Goal: Transaction & Acquisition: Purchase product/service

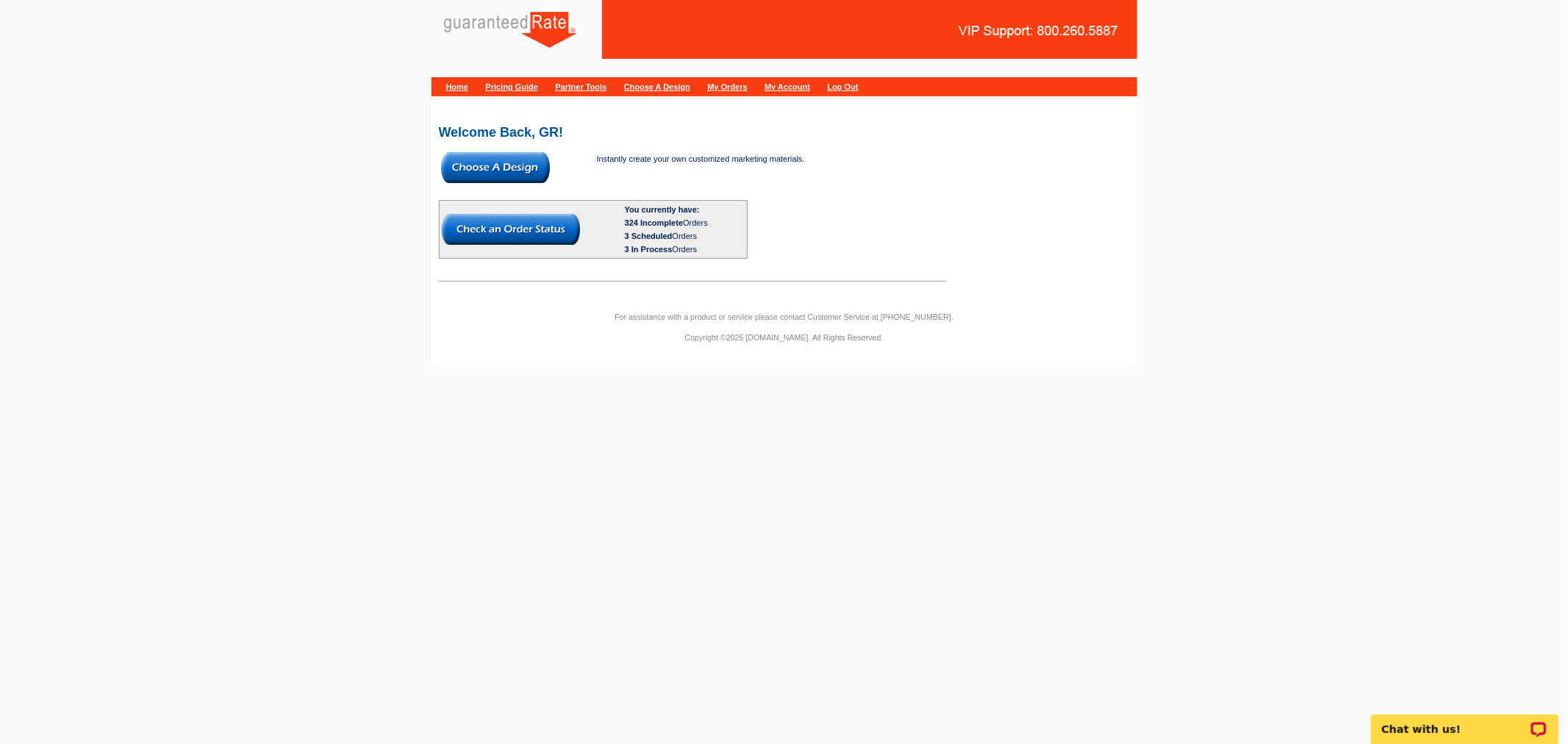
click at [510, 166] on img at bounding box center [495, 168] width 109 height 31
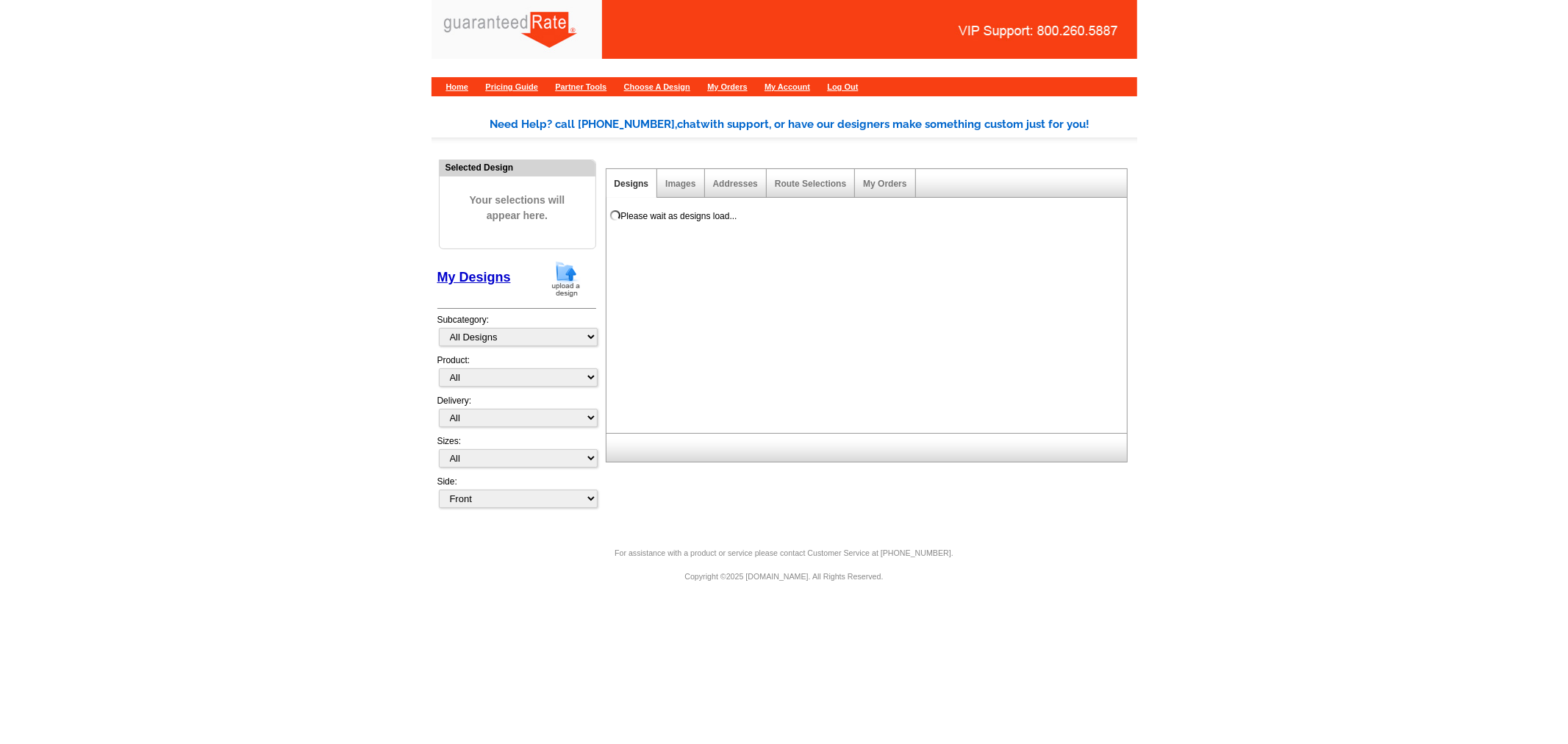
drag, startPoint x: 567, startPoint y: 285, endPoint x: 592, endPoint y: 289, distance: 25.3
click at [567, 285] on img at bounding box center [566, 279] width 38 height 37
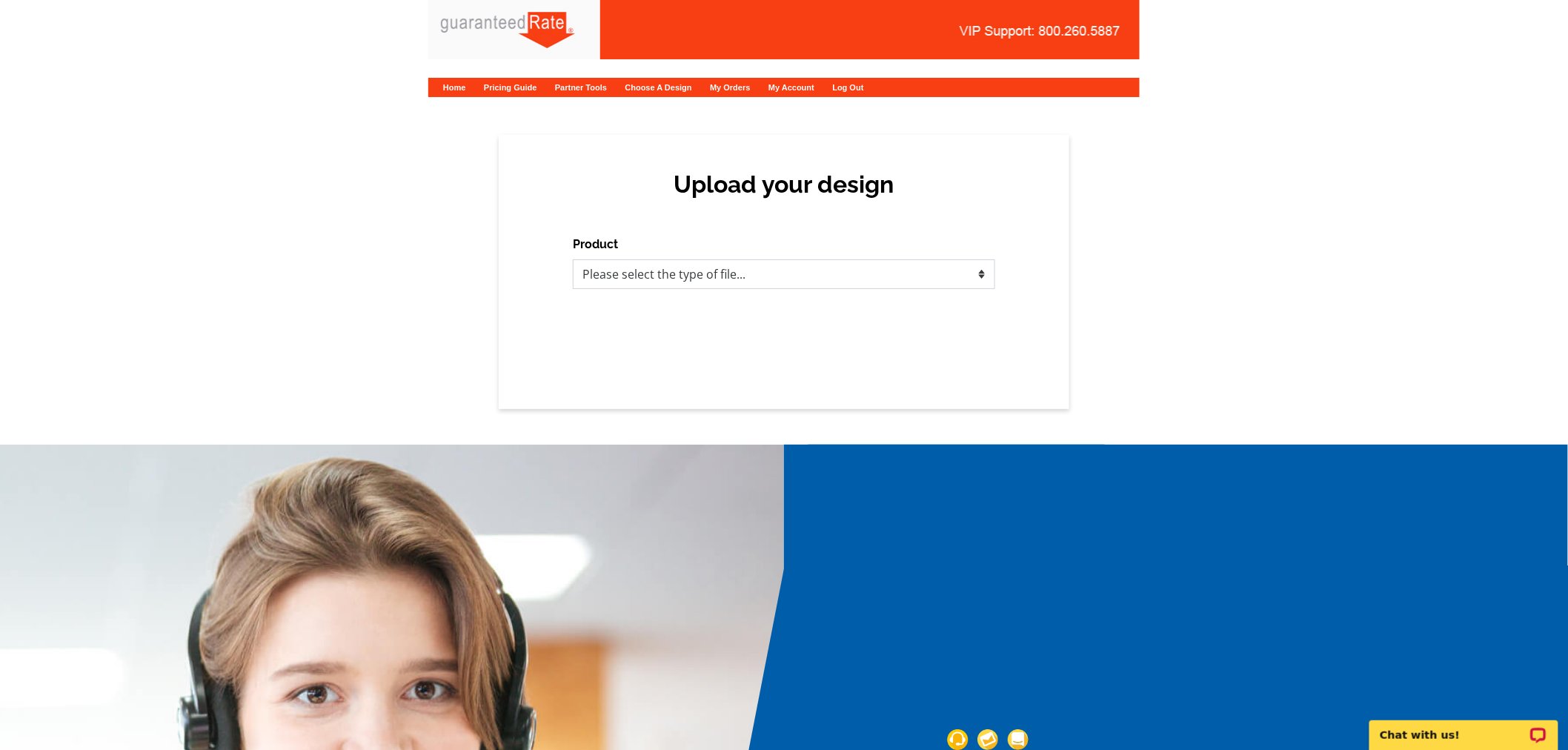
click at [628, 271] on select "Please select the type of file... Postcards Calendars Business Cards Letters an…" at bounding box center [784, 274] width 423 height 29
select select "1"
click at [573, 259] on select "Please select the type of file... Postcards Calendars Business Cards Letters an…" at bounding box center [784, 274] width 423 height 29
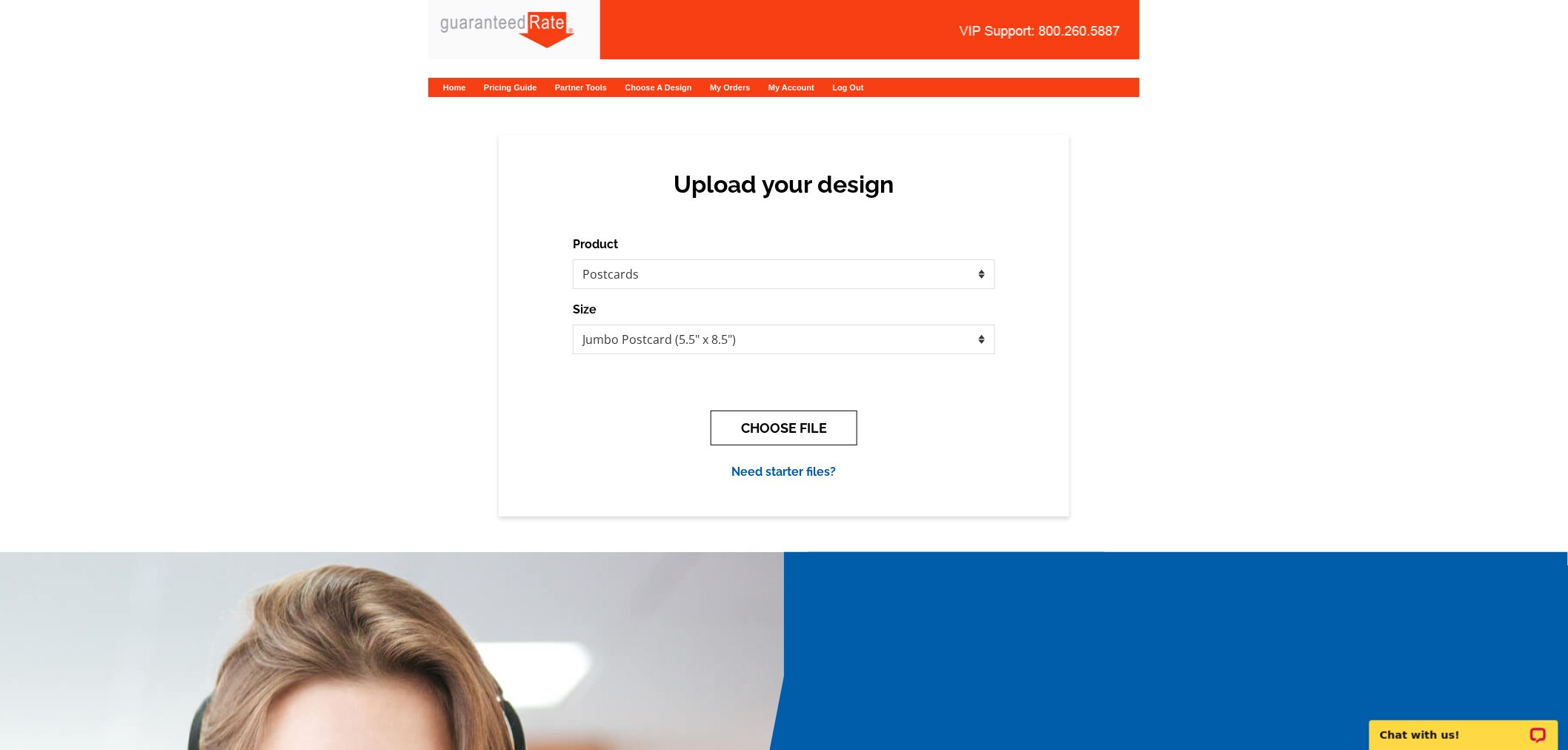
click at [774, 434] on button "CHOOSE FILE" at bounding box center [784, 428] width 147 height 35
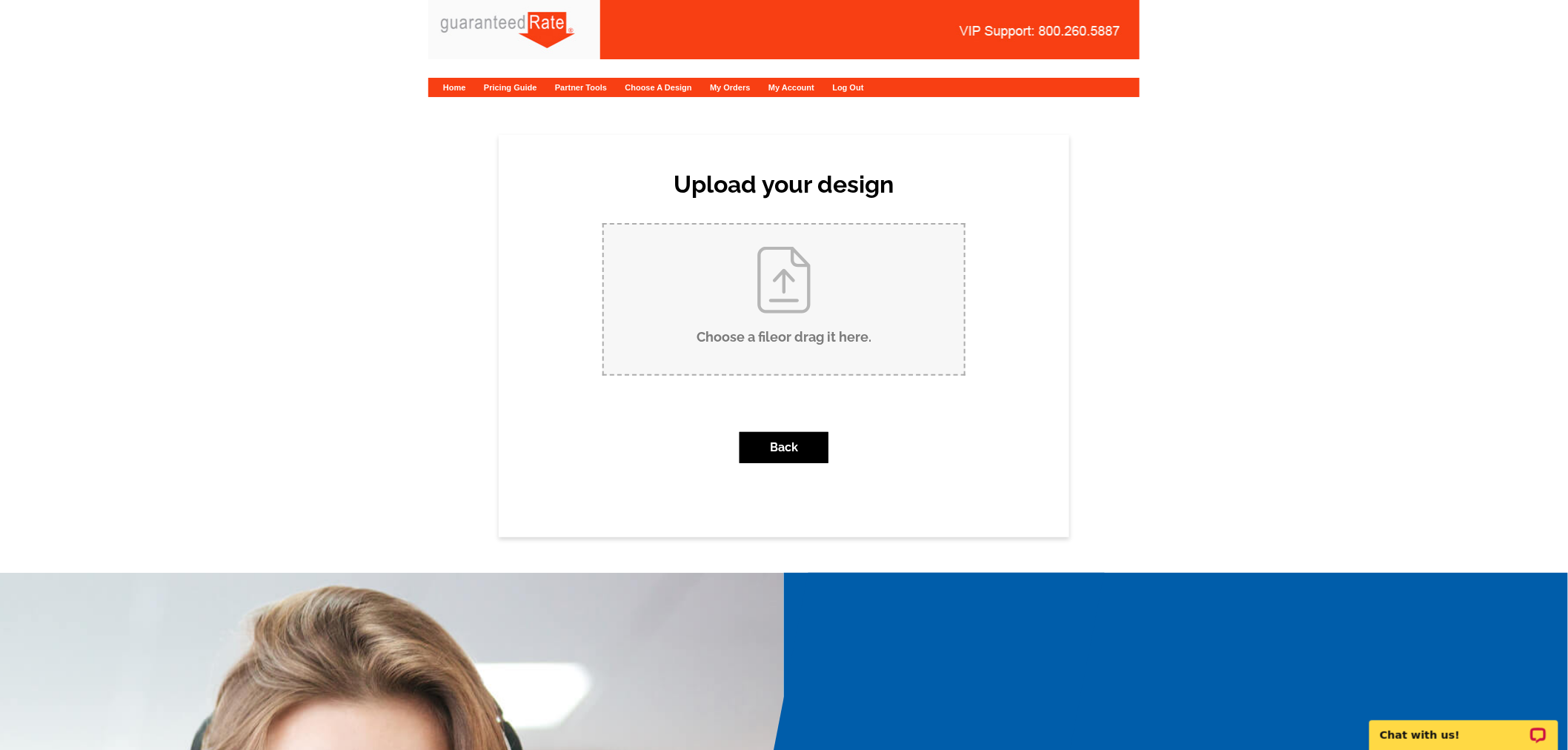
click at [759, 329] on input "Choose a file or drag it here ." at bounding box center [784, 299] width 360 height 150
type input "C:\fakepath\October final RJ Meyerhoffer Tom Alexander postcard.pdf"
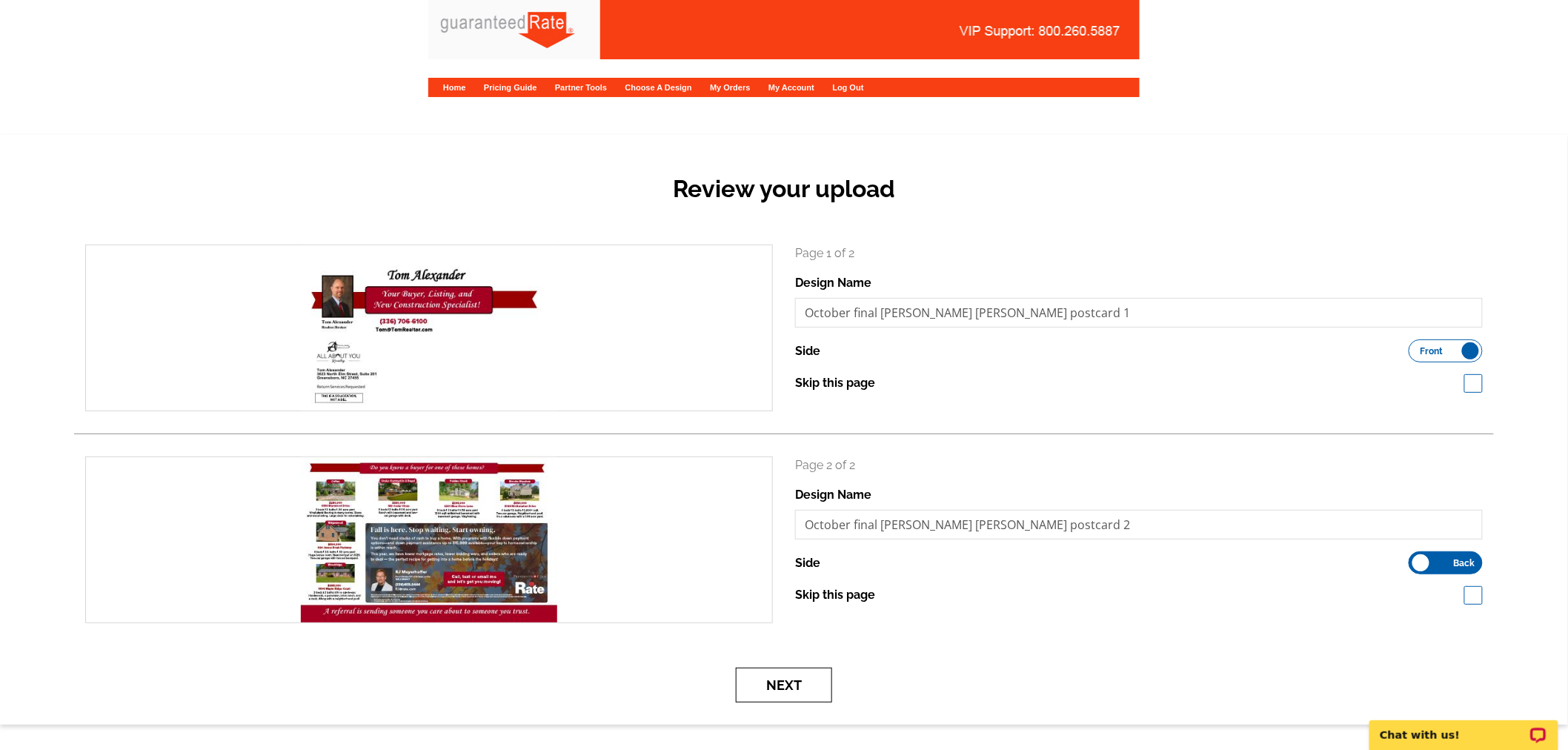
click at [803, 686] on button "Next" at bounding box center [784, 685] width 96 height 35
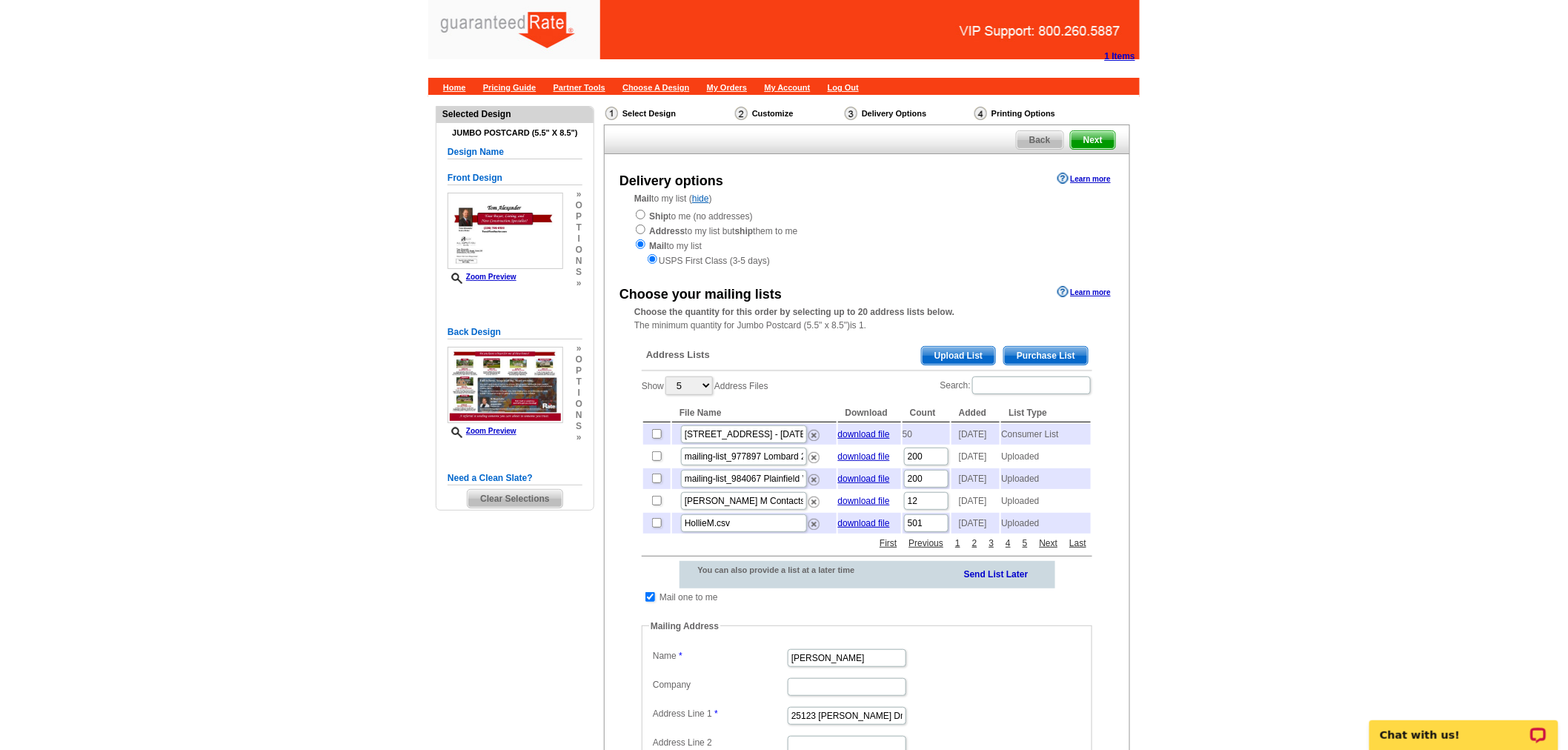
click at [943, 351] on span "Upload List" at bounding box center [959, 356] width 73 height 18
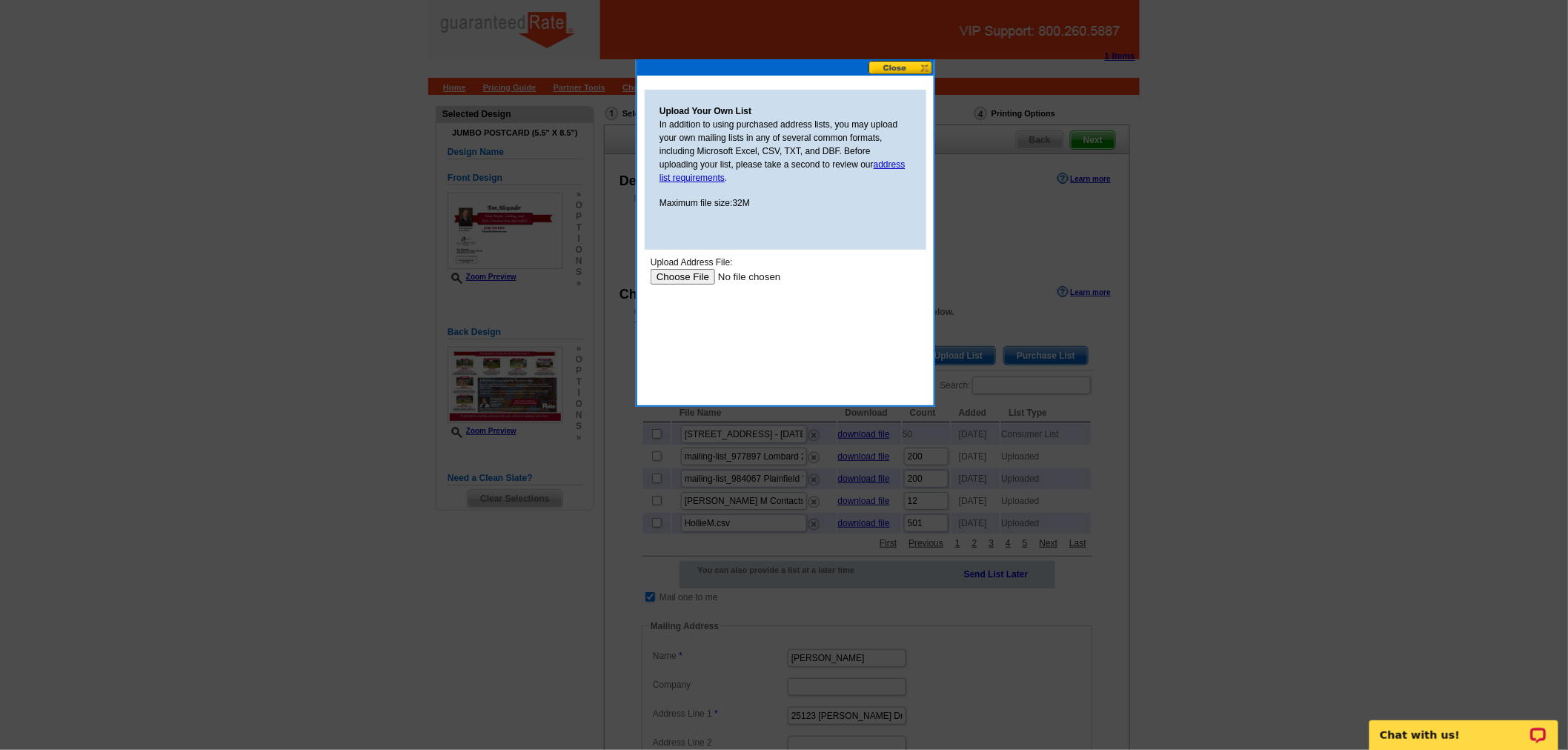
click at [693, 274] on input "file" at bounding box center [743, 275] width 188 height 15
type input "C:\fakepath\final spreadsheet RJ tom mailing list (1).xlsx"
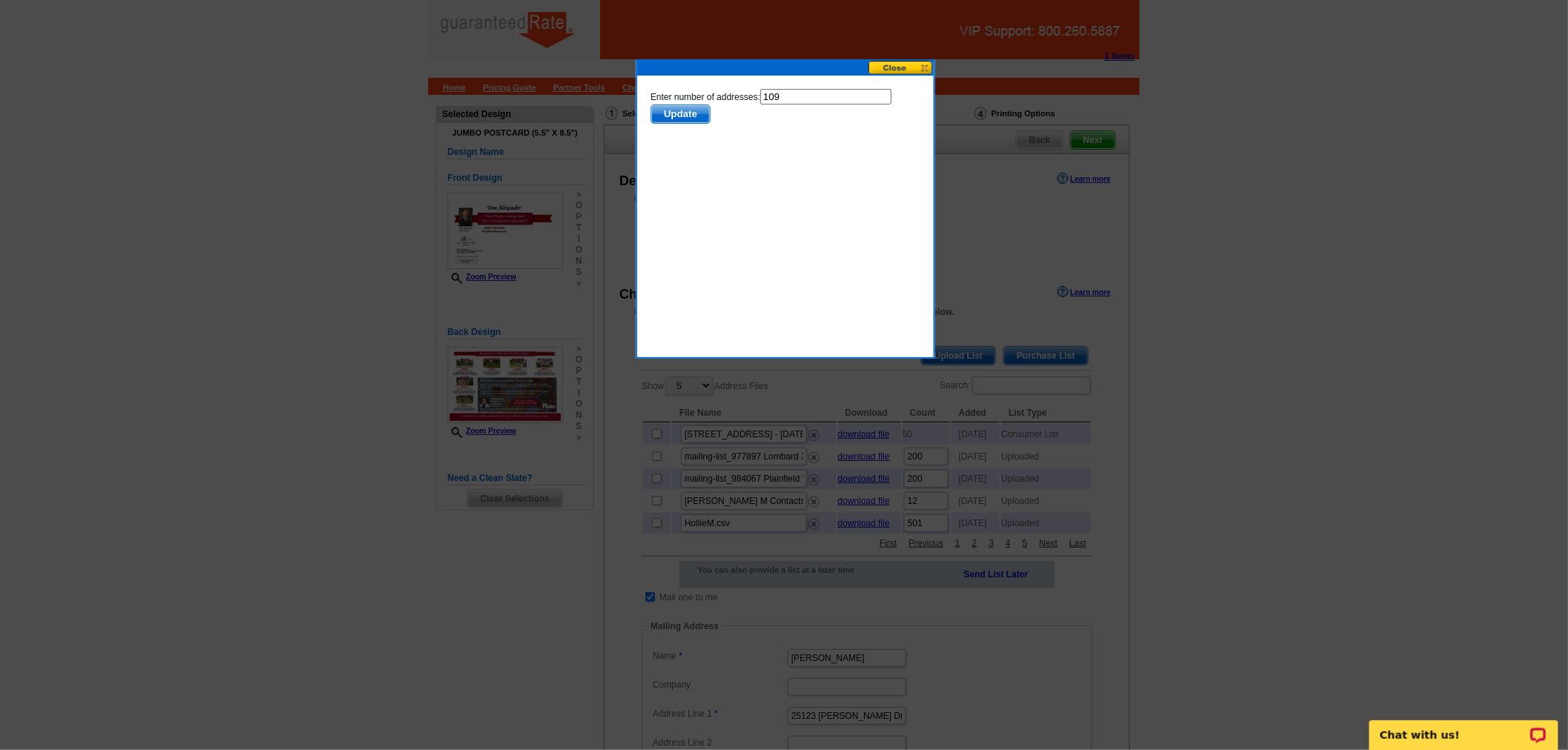
click at [685, 108] on span "Update" at bounding box center [680, 114] width 59 height 18
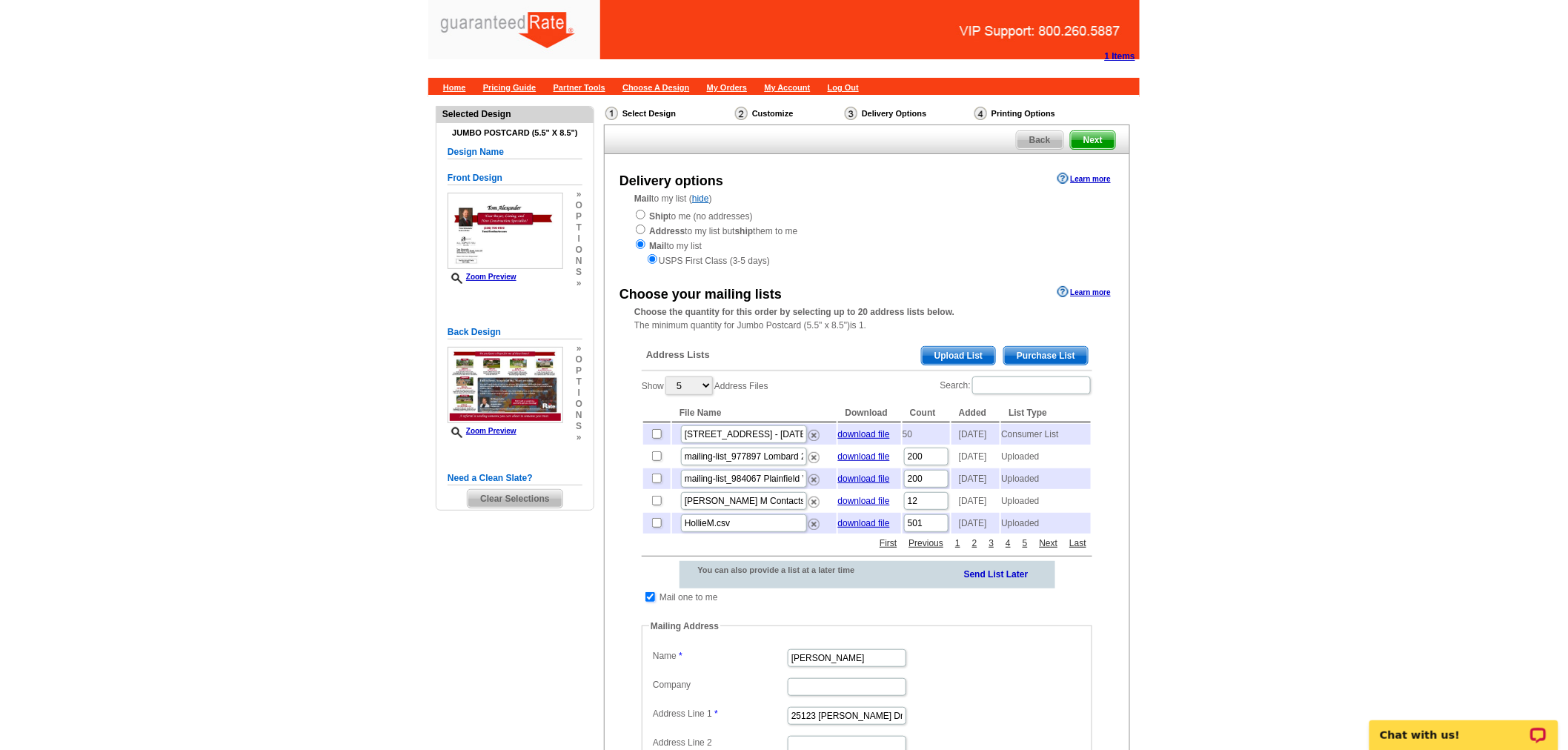
click at [652, 603] on input "checkbox" at bounding box center [650, 597] width 10 height 10
checkbox input "false"
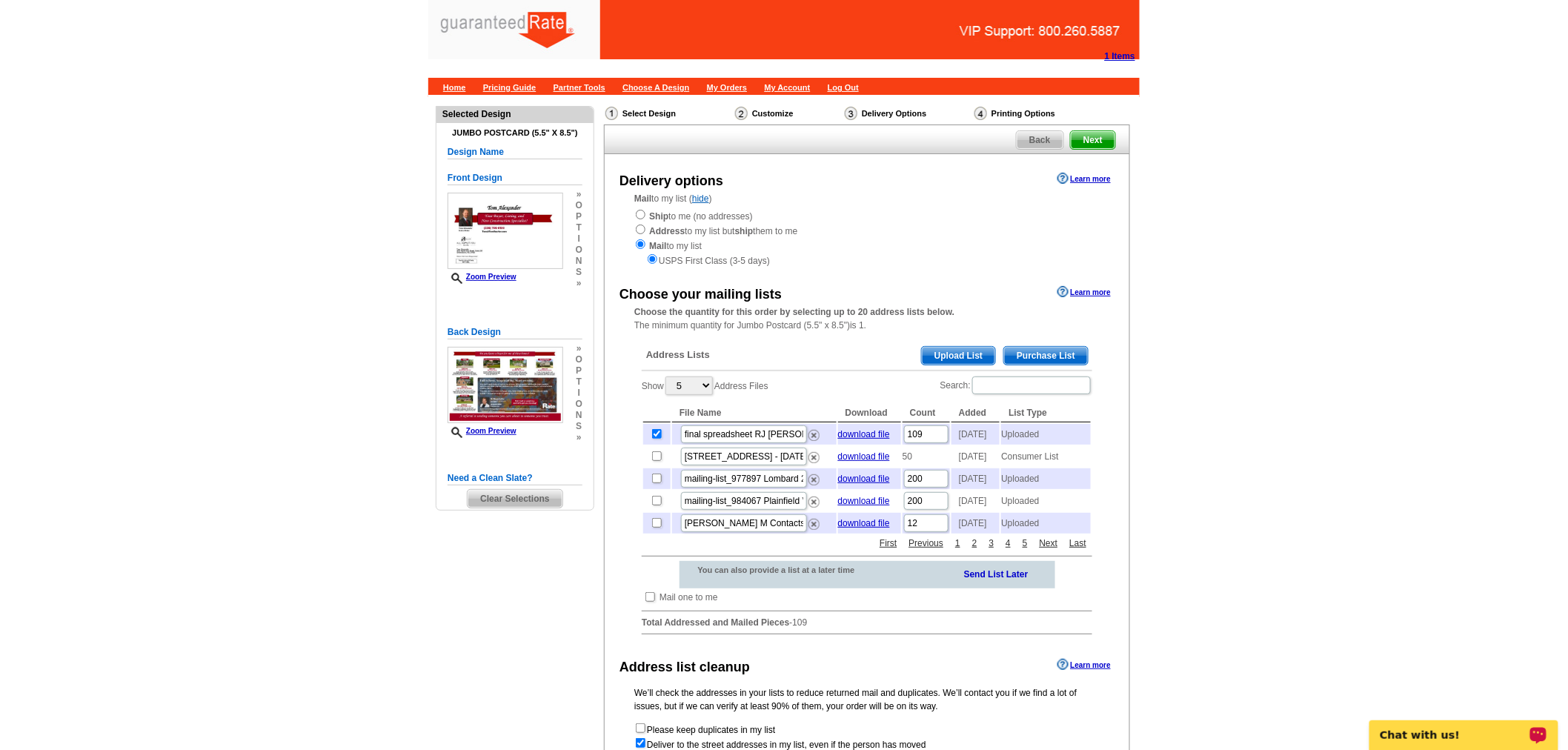
scroll to position [242, 0]
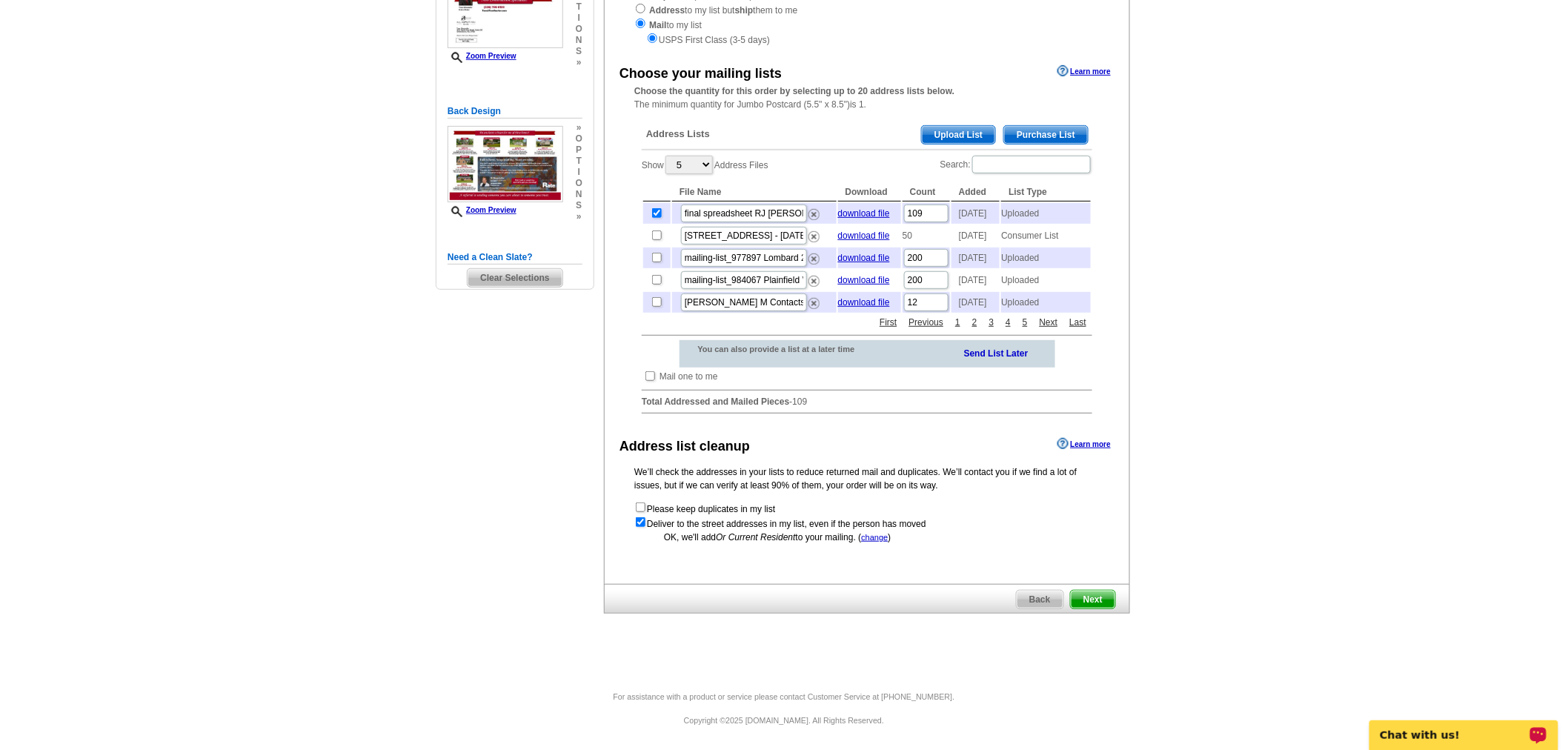
click at [1099, 597] on span "Next" at bounding box center [1094, 600] width 45 height 18
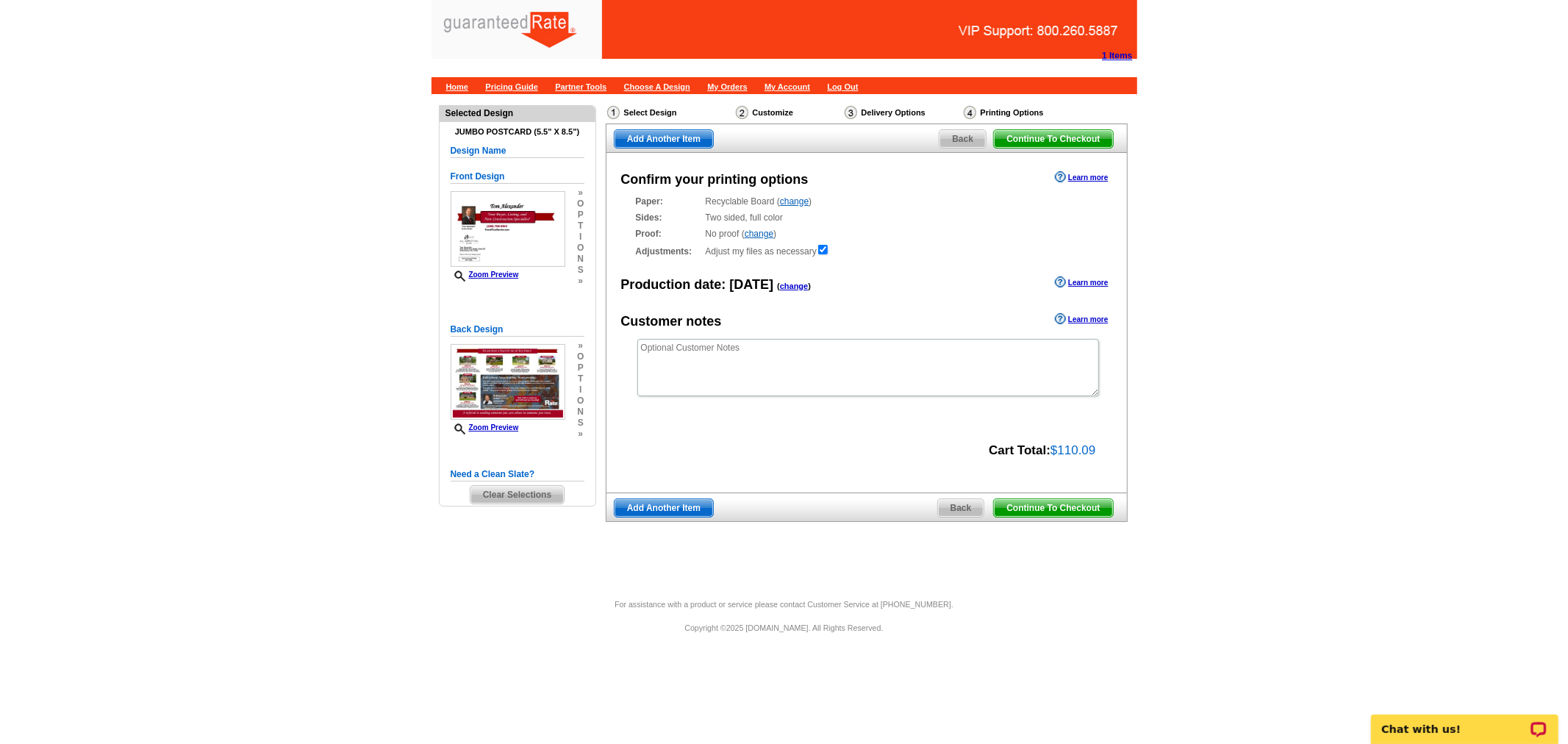
drag, startPoint x: 1049, startPoint y: 505, endPoint x: 753, endPoint y: 503, distance: 296.0
click at [1049, 505] on span "Continue To Checkout" at bounding box center [1053, 508] width 119 height 18
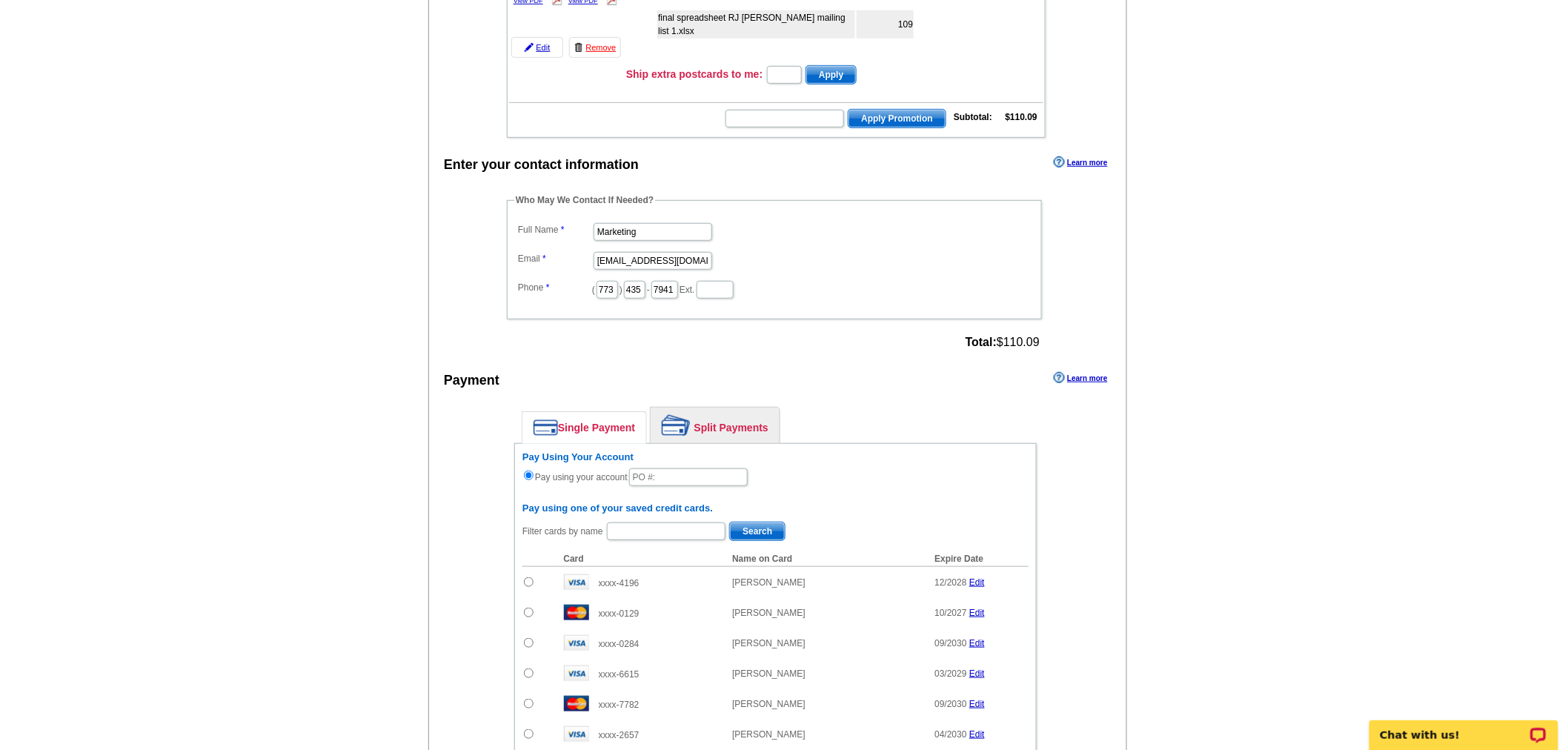
scroll to position [277, 0]
drag, startPoint x: 693, startPoint y: 411, endPoint x: 711, endPoint y: 413, distance: 18.1
click at [691, 414] on img at bounding box center [676, 424] width 29 height 21
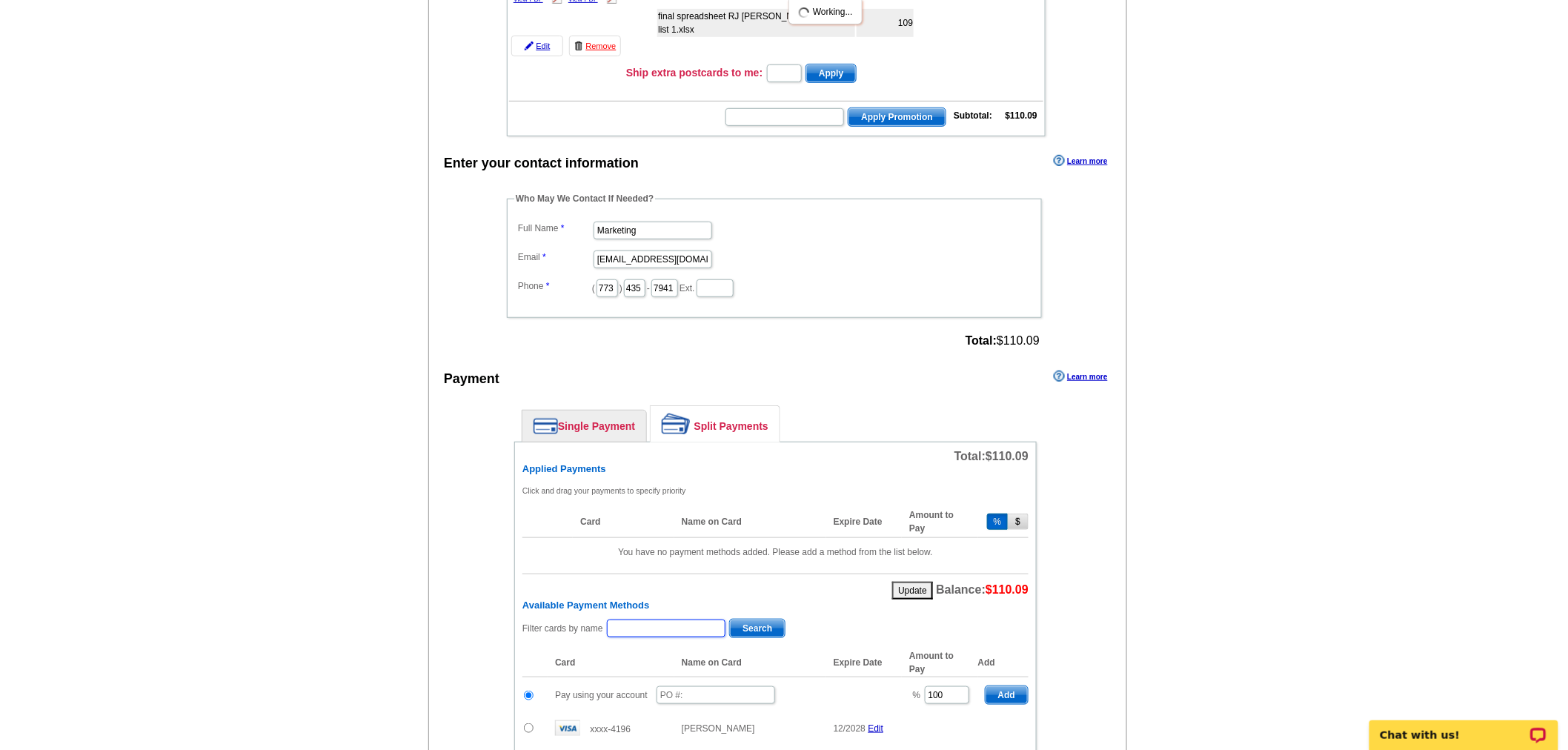
click at [650, 620] on input "text" at bounding box center [666, 628] width 119 height 18
type input "[PERSON_NAME]"
click at [745, 619] on span "Search" at bounding box center [757, 628] width 55 height 18
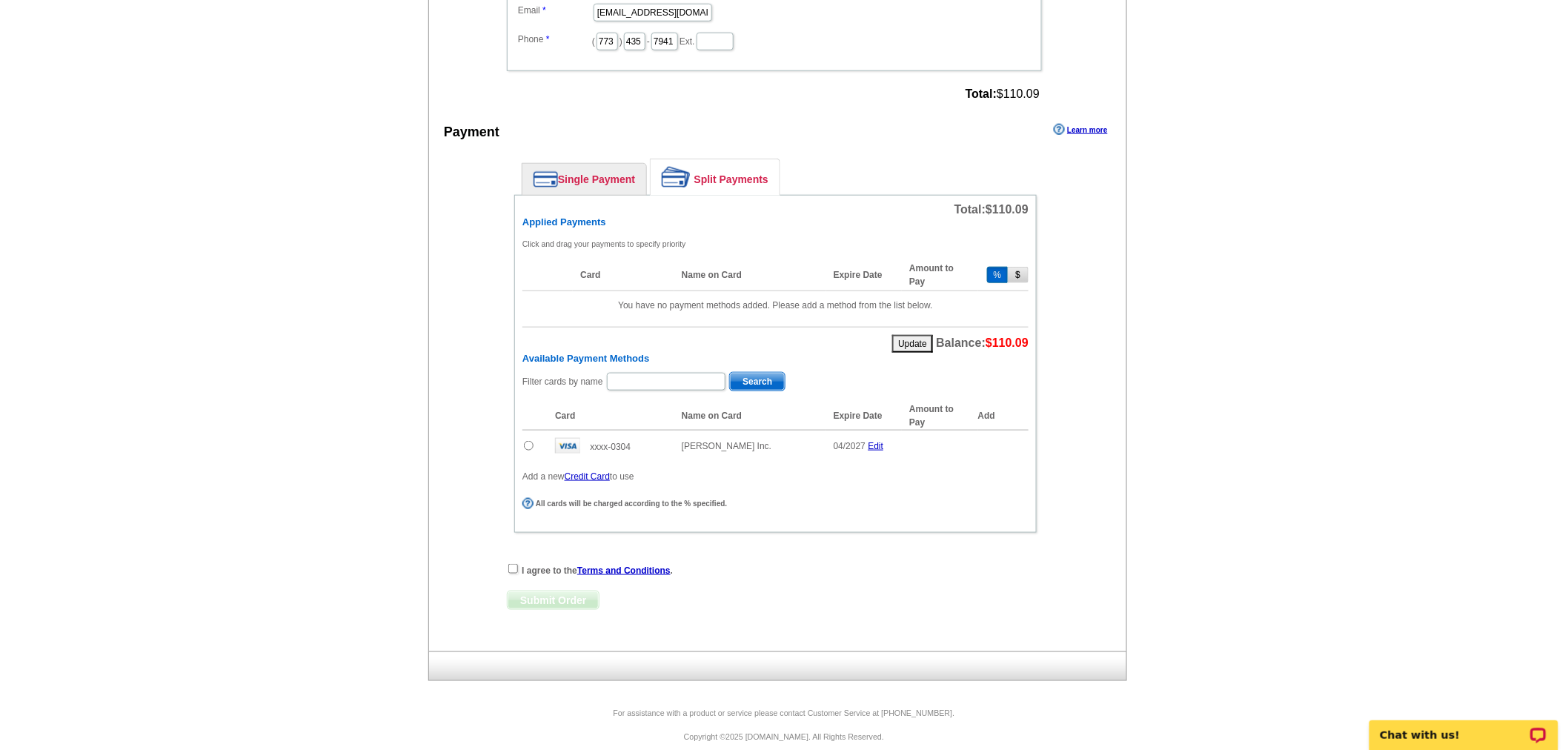
click at [524, 442] on input "radio" at bounding box center [528, 446] width 10 height 10
radio input "true"
drag, startPoint x: 950, startPoint y: 440, endPoint x: 885, endPoint y: 440, distance: 65.0
click at [885, 440] on tr "xxxx-0304 [PERSON_NAME] Inc. 04/2027 Edit % 100 Add" at bounding box center [776, 449] width 507 height 37
click at [1006, 442] on span "Add" at bounding box center [1006, 449] width 42 height 18
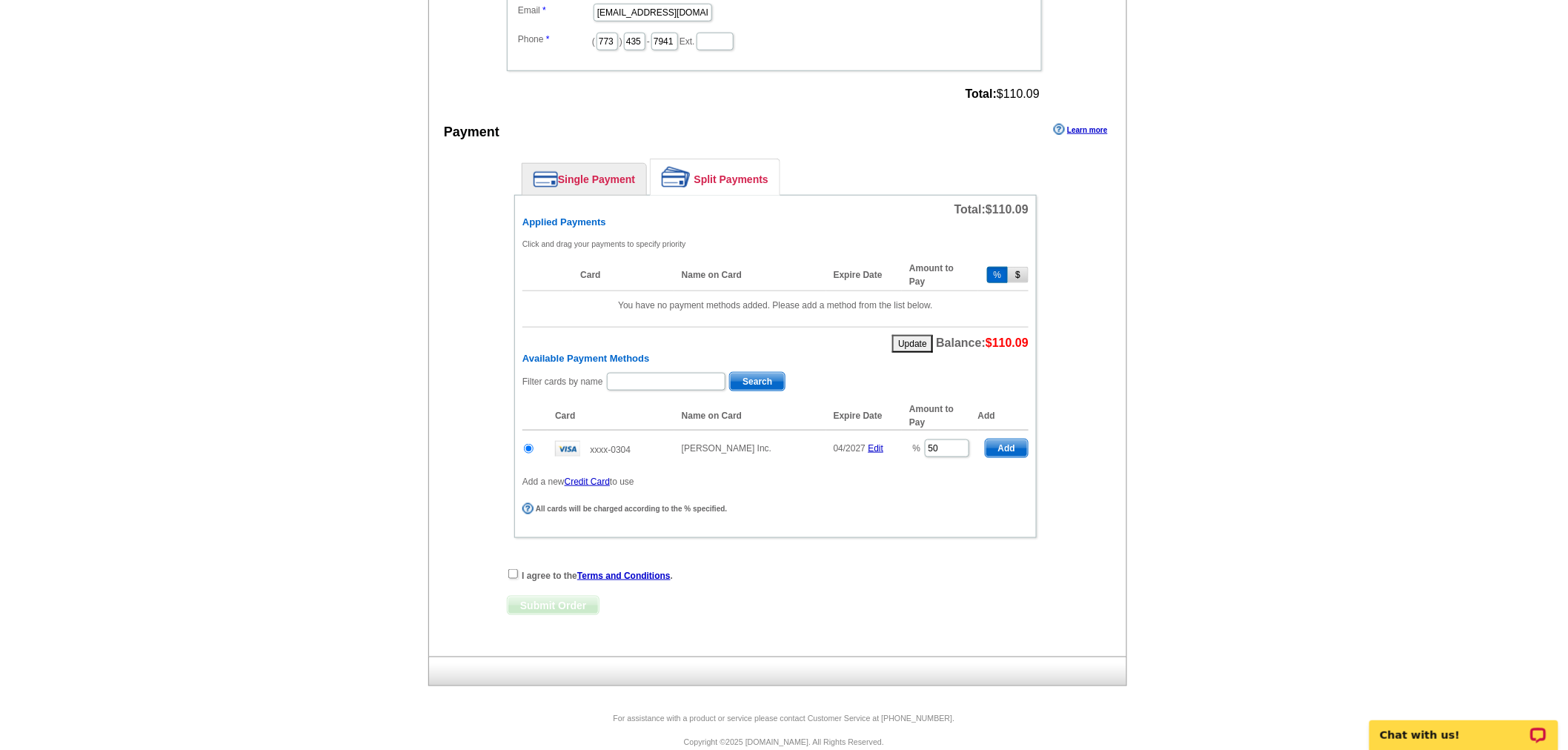
type input "100"
radio input "false"
